Goal: Transaction & Acquisition: Purchase product/service

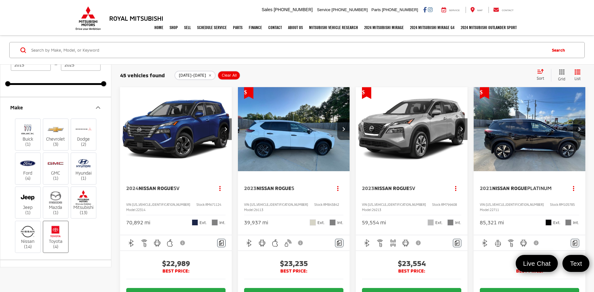
drag, startPoint x: 55, startPoint y: 238, endPoint x: 67, endPoint y: 229, distance: 15.9
click at [56, 238] on label "Toyota (4)" at bounding box center [55, 237] width 25 height 25
click at [0, 0] on input "Toyota (4)" at bounding box center [0, 0] width 0 height 0
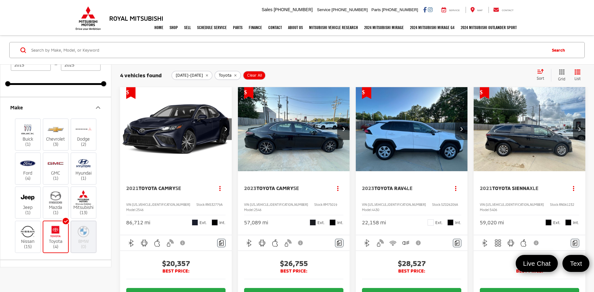
click at [186, 158] on img "2021 Toyota Camry SE 0" at bounding box center [176, 129] width 113 height 84
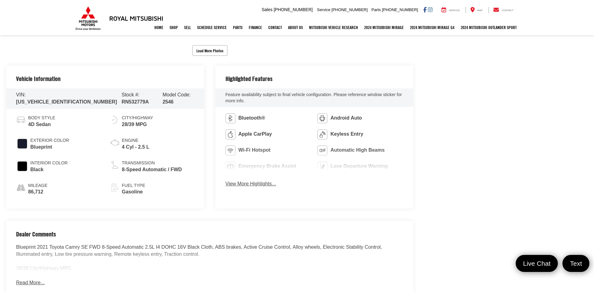
click at [582, 185] on link "✕" at bounding box center [585, 185] width 7 height 7
click at [119, 167] on img at bounding box center [115, 165] width 10 height 10
